Goal: Use online tool/utility: Utilize a website feature to perform a specific function

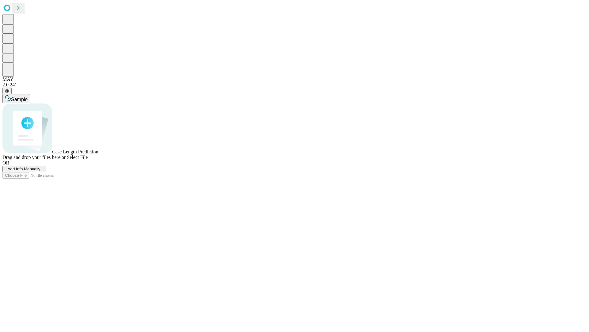
click at [88, 160] on span "Select File" at bounding box center [77, 156] width 21 height 5
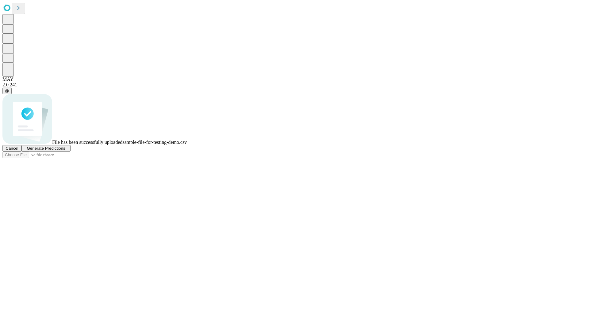
click at [65, 150] on span "Generate Predictions" at bounding box center [46, 148] width 38 height 5
